Goal: Check status: Check status

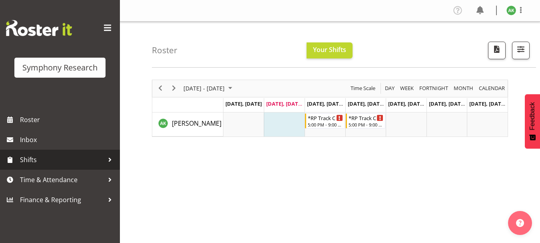
click at [29, 160] on span "Shifts" at bounding box center [62, 160] width 84 height 12
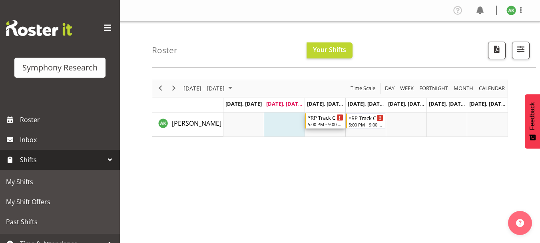
click at [339, 119] on icon "Timeline Week of August 12, 2025" at bounding box center [339, 118] width 1 height 4
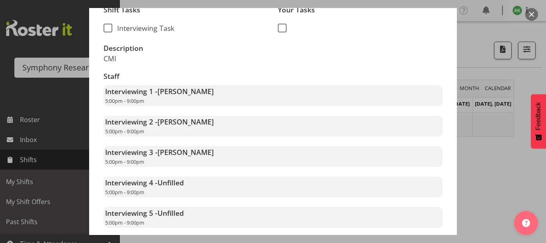
scroll to position [193, 0]
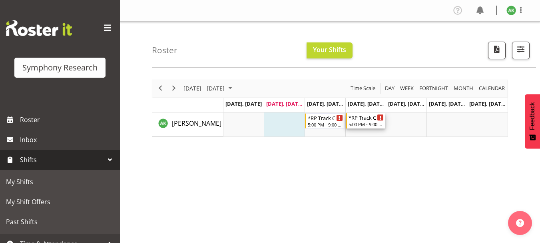
click at [380, 120] on div "Timeline Week of August 12, 2025" at bounding box center [380, 117] width 6 height 6
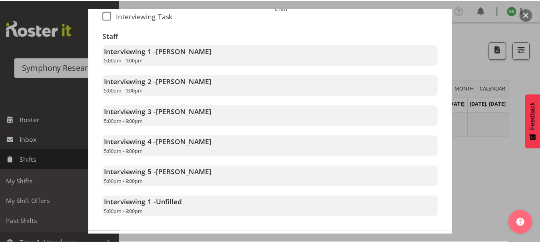
scroll to position [241, 0]
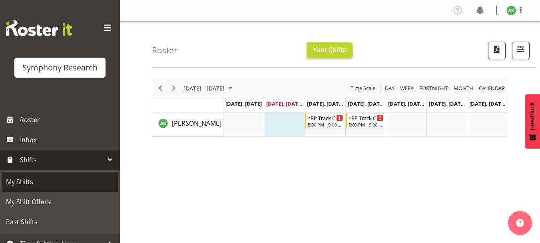
click at [18, 181] on span "My Shifts" at bounding box center [60, 182] width 108 height 12
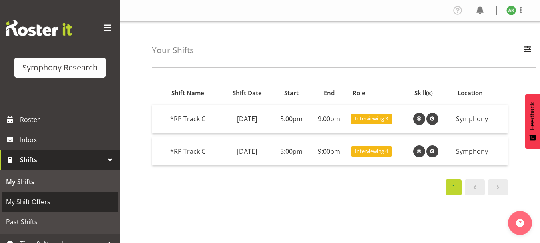
click at [40, 203] on span "My Shift Offers" at bounding box center [60, 201] width 108 height 12
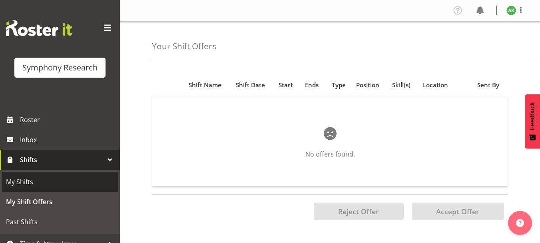
click at [24, 177] on span "My Shifts" at bounding box center [60, 182] width 108 height 12
